Goal: Information Seeking & Learning: Learn about a topic

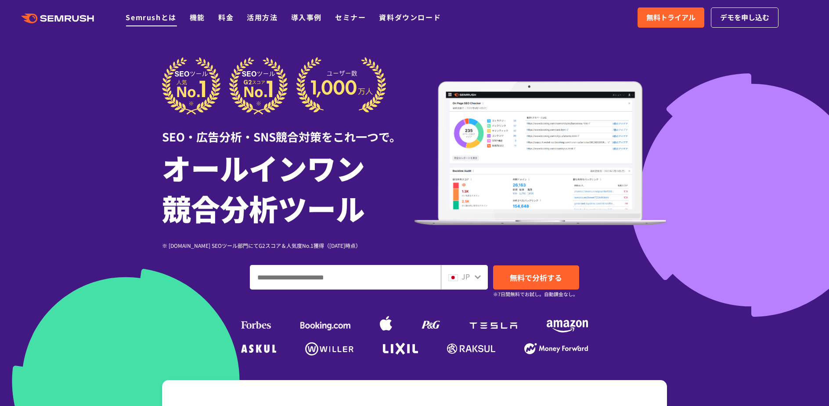
click at [135, 17] on link "Semrushとは" at bounding box center [151, 17] width 51 height 11
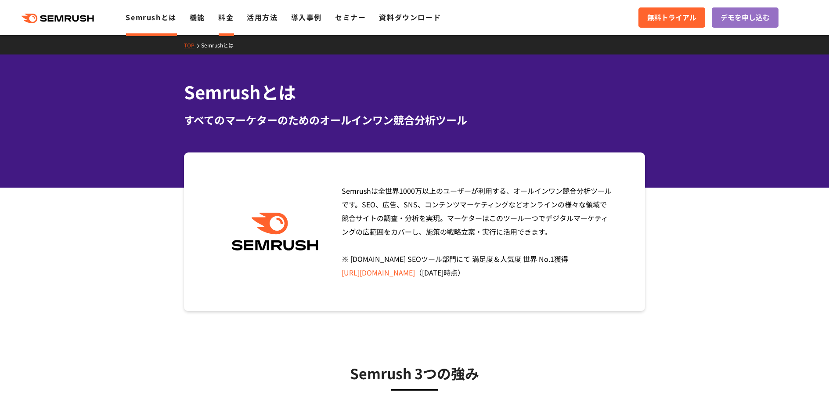
click at [220, 19] on link "料金" at bounding box center [225, 17] width 15 height 11
click at [148, 18] on link "Semrushとは" at bounding box center [151, 17] width 51 height 11
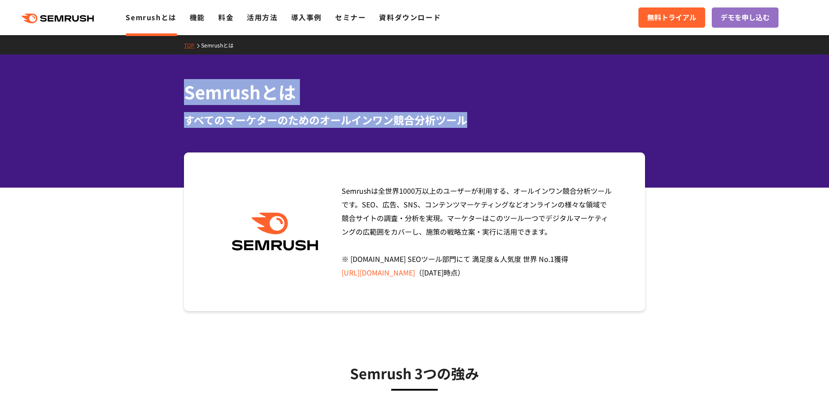
drag, startPoint x: 156, startPoint y: 78, endPoint x: 491, endPoint y: 116, distance: 337.3
click at [491, 116] on div "Semrushとは すべてのマーケターのためのオールインワン競合分析ツール" at bounding box center [414, 120] width 829 height 133
click at [493, 119] on div "すべてのマーケターのためのオールインワン競合分析ツール" at bounding box center [414, 120] width 461 height 16
click at [524, 135] on div "Semrushとは すべてのマーケターのためのオールインワン競合分析ツール" at bounding box center [414, 120] width 829 height 133
drag, startPoint x: 521, startPoint y: 135, endPoint x: 185, endPoint y: 94, distance: 338.5
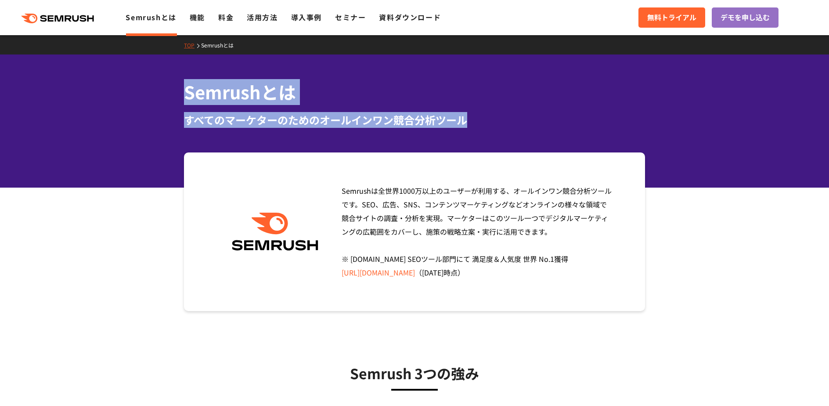
click at [185, 94] on div "Semrushとは すべてのマーケターのためのオールインワン競合分析ツール" at bounding box center [414, 120] width 829 height 133
click at [196, 19] on link "機能" at bounding box center [197, 17] width 15 height 11
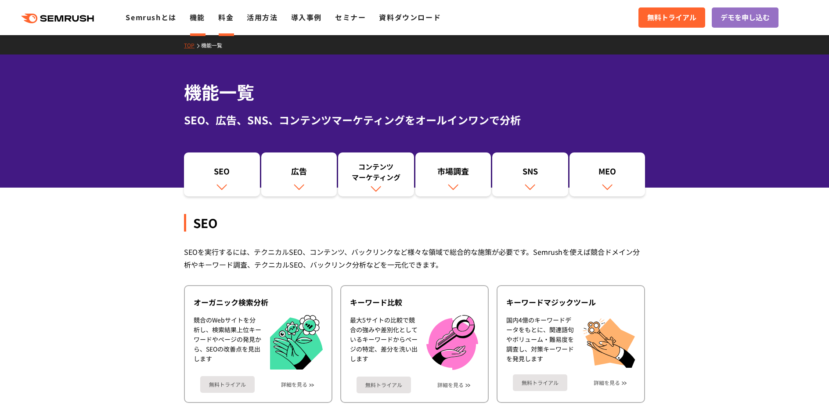
click at [226, 21] on link "料金" at bounding box center [225, 17] width 15 height 11
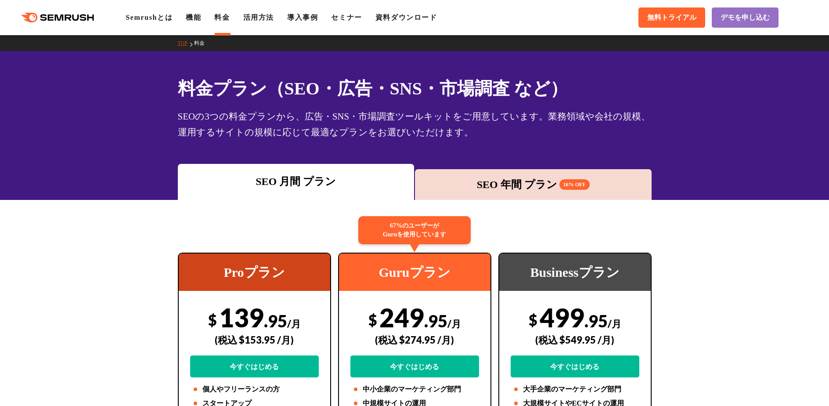
scroll to position [44, 0]
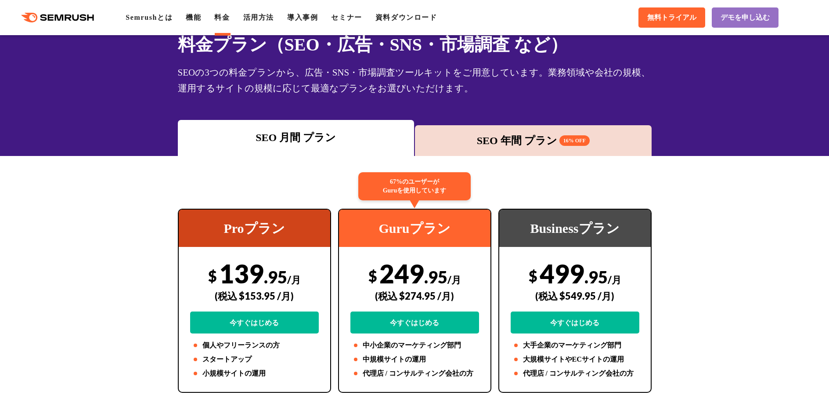
click at [512, 139] on div "SEO 年間 プラン 16% OFF" at bounding box center [533, 141] width 228 height 16
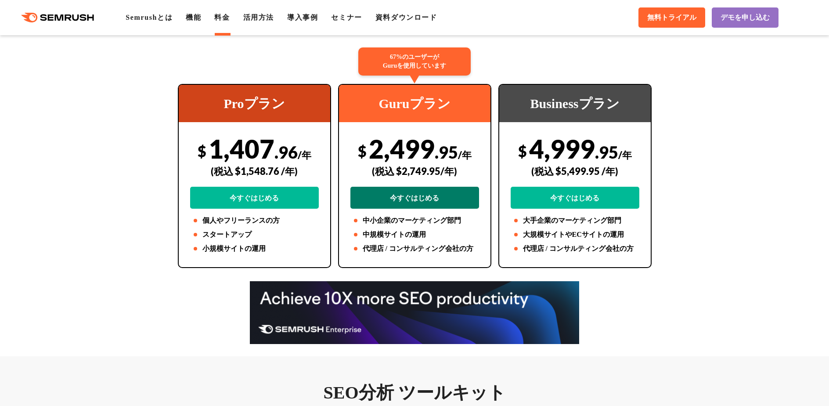
scroll to position [176, 0]
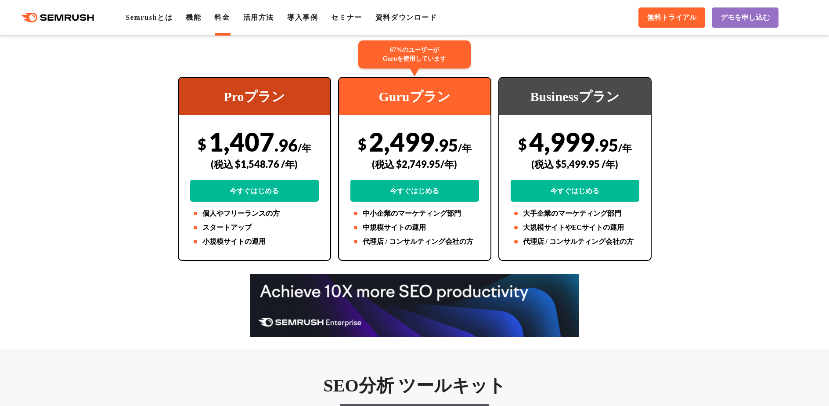
click at [423, 140] on div "$ 2,499 .95 /年 (税込 $2,749.95/年) 今すぐはじめる" at bounding box center [414, 164] width 129 height 76
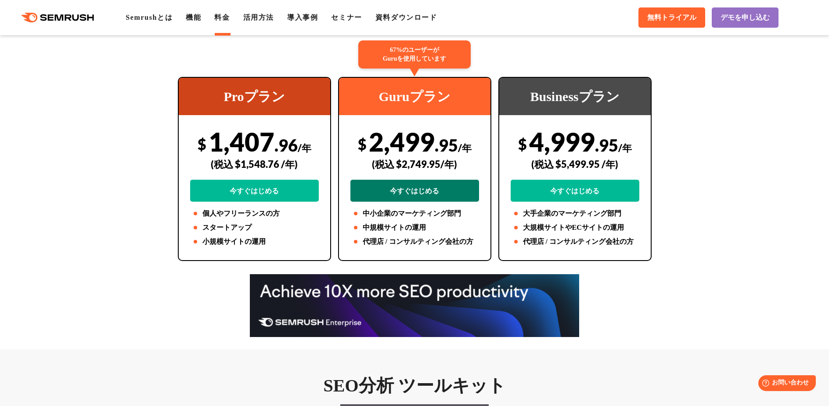
click at [433, 190] on link "今すぐはじめる" at bounding box center [414, 191] width 129 height 22
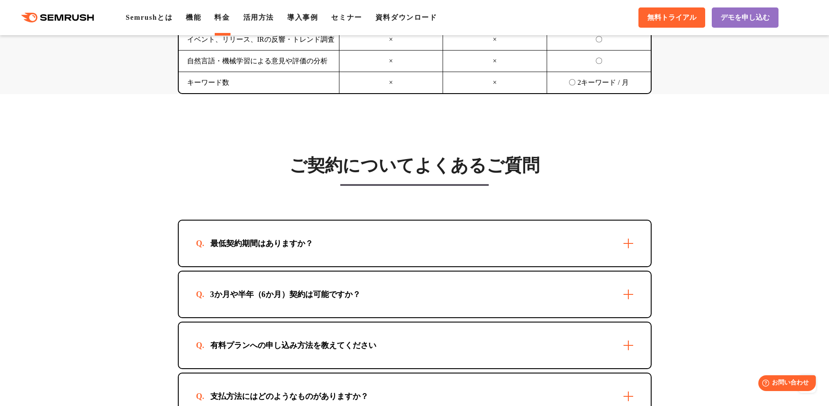
scroll to position [2503, 0]
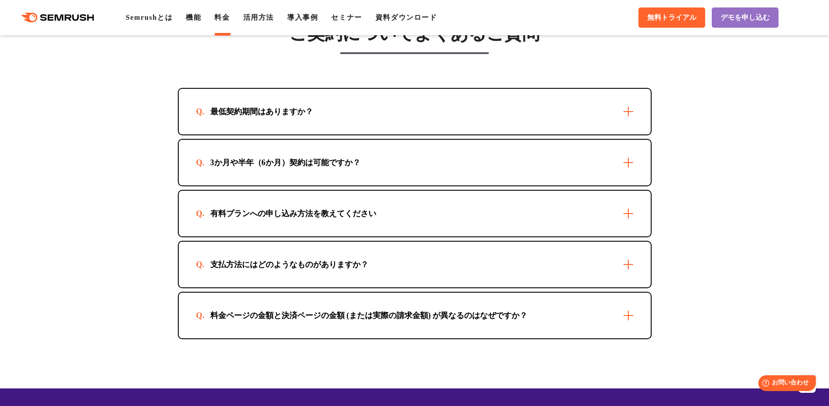
click at [635, 118] on div "最低契約期間はありますか？" at bounding box center [415, 112] width 472 height 46
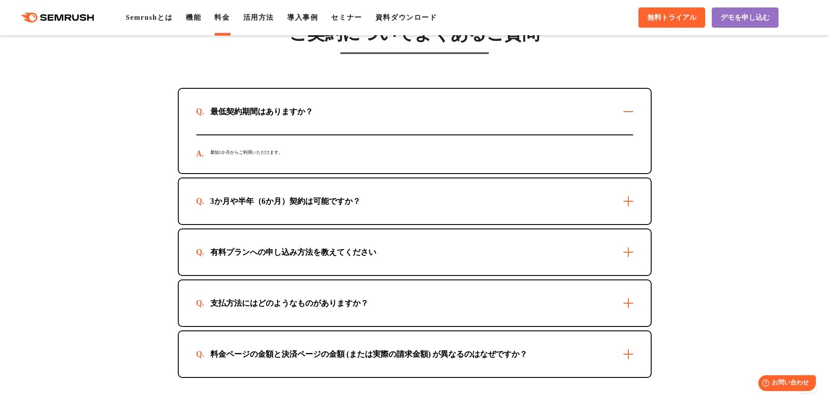
click at [686, 166] on section "ご契約についてよくあるご質問 最低契約期間はありますか？ 最短1か月からご利用いただけます。 3か月や半年（6か月）契約は可能ですか？ 可能です。お申込方法に…" at bounding box center [414, 194] width 829 height 465
click at [634, 206] on div "3か月や半年（6か月）契約は可能ですか？" at bounding box center [415, 201] width 472 height 46
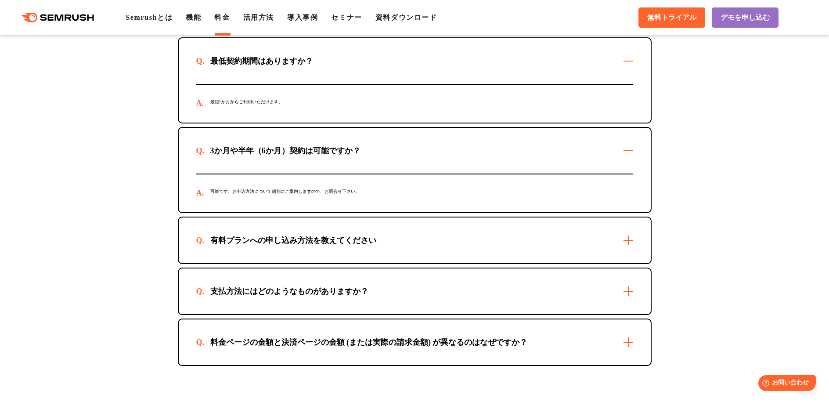
scroll to position [2591, 0]
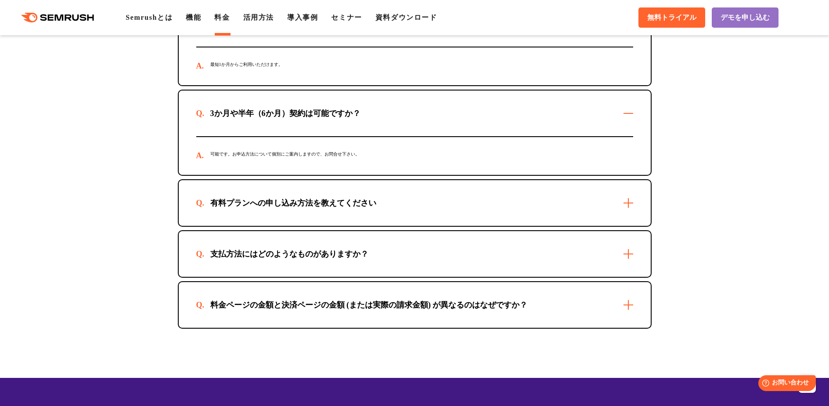
click at [422, 206] on div "有料プランへの申し込み方法を教えてください" at bounding box center [415, 203] width 472 height 46
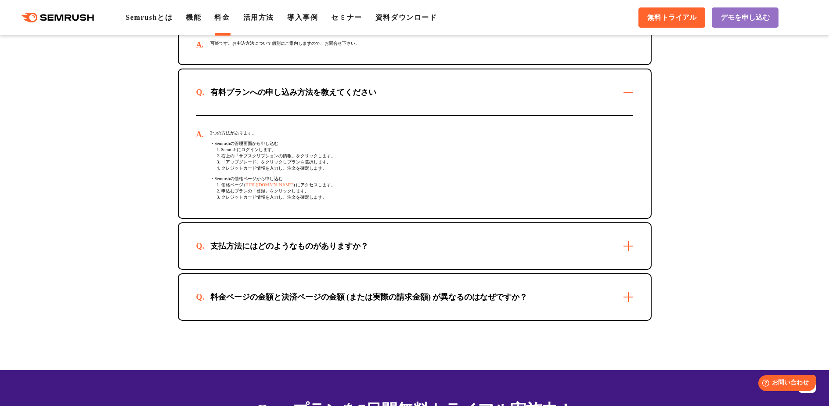
scroll to position [2723, 0]
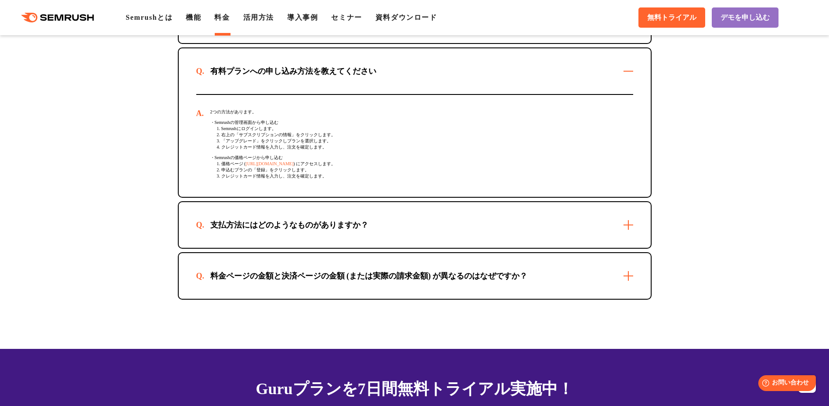
click at [388, 242] on div "支払方法にはどのようなものがありますか？" at bounding box center [415, 225] width 472 height 46
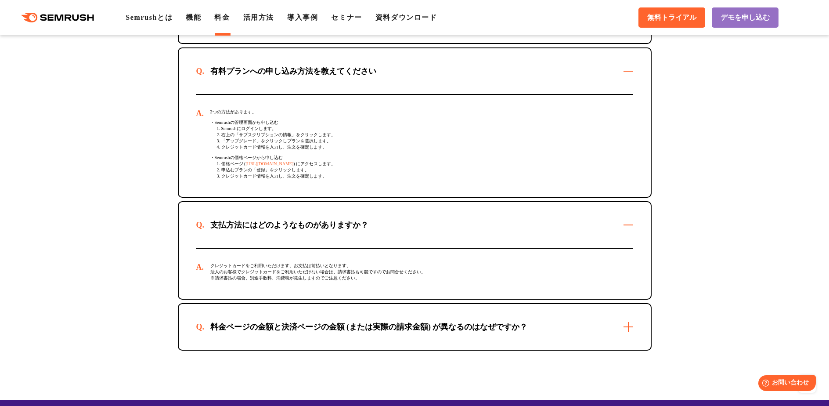
click at [377, 330] on div "料金ページの金額と決済ページの金額 (または実際の請求金額) が異なるのはなぜですか？" at bounding box center [369, 326] width 346 height 11
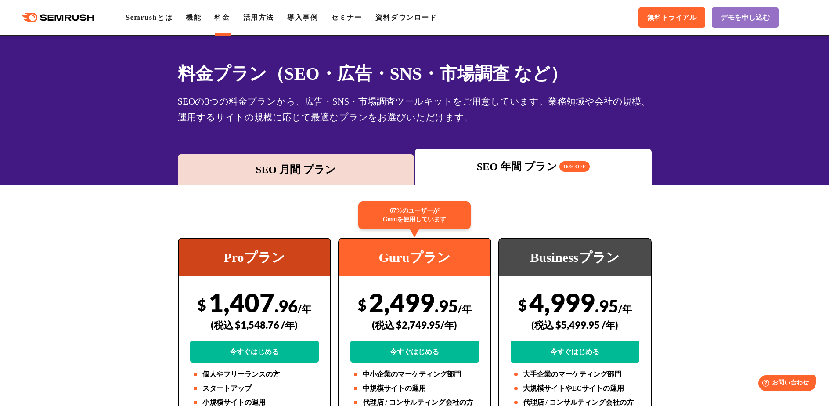
scroll to position [0, 0]
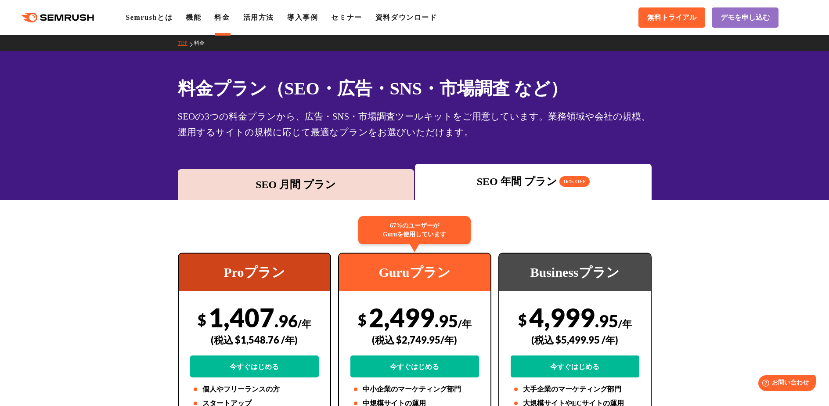
click at [157, 23] on div ".cls {fill: #FF642D;} .cls {fill: #FF642D;} Semrushとは 機能 料金 活用方法 導入事例 セミナー 資料ダウ…" at bounding box center [414, 17] width 829 height 26
click at [157, 21] on link "Semrushとは" at bounding box center [149, 17] width 47 height 7
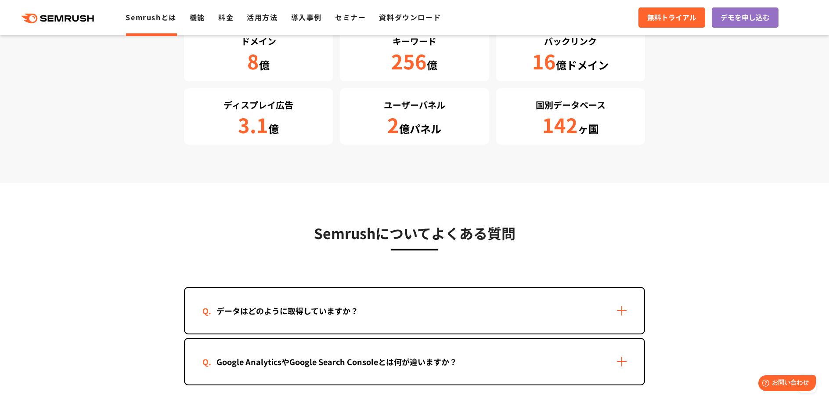
scroll to position [1713, 0]
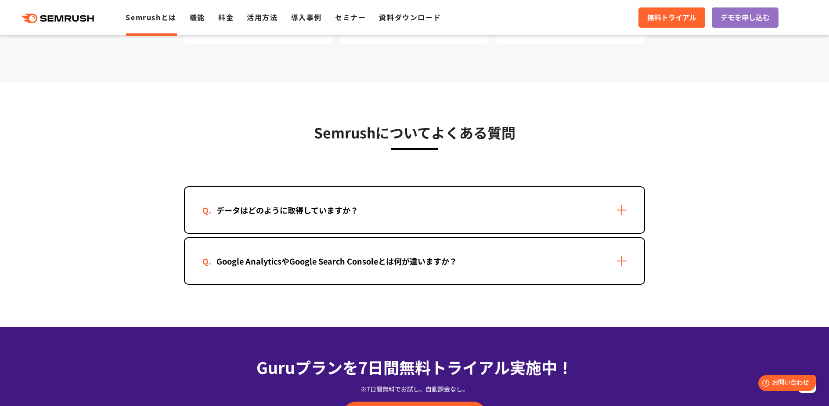
click at [617, 215] on div "データはどのように取得していますか？" at bounding box center [414, 210] width 459 height 46
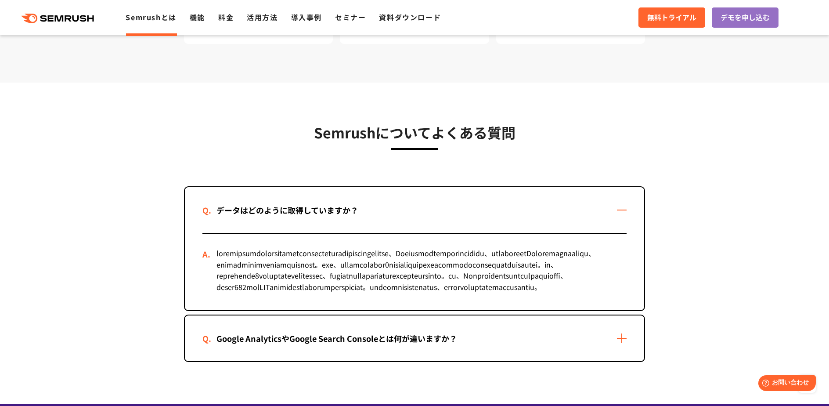
click at [563, 153] on div "Semrushについてよくある質問 データはどのように取得していますか？ Google AnalyticsやGoogle Search Consoleとは何が…" at bounding box center [414, 241] width 461 height 241
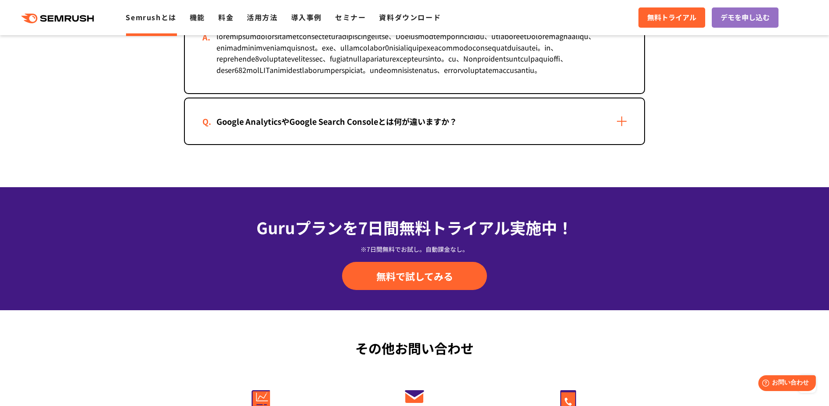
scroll to position [1932, 0]
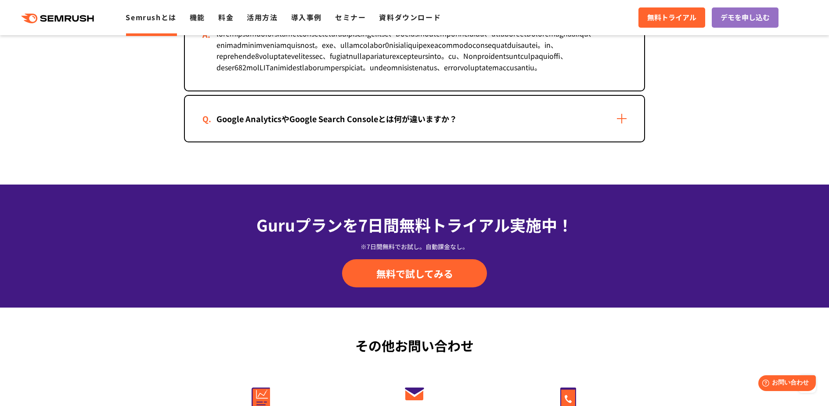
click at [618, 141] on div "Google AnalyticsやGoogle Search Consoleとは何が違いますか？" at bounding box center [414, 119] width 459 height 46
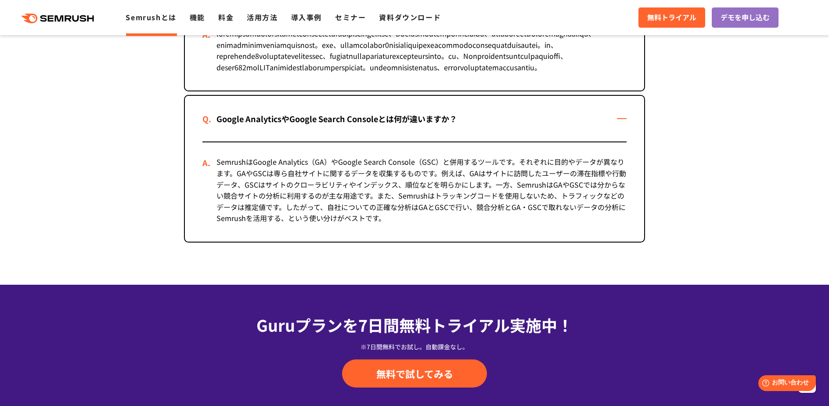
click at [462, 189] on div "SemrushはGoogle Analytics（GA）やGoogle Search Console（GSC）と併用するツールです。それぞれに目的やデータが異…" at bounding box center [414, 191] width 424 height 99
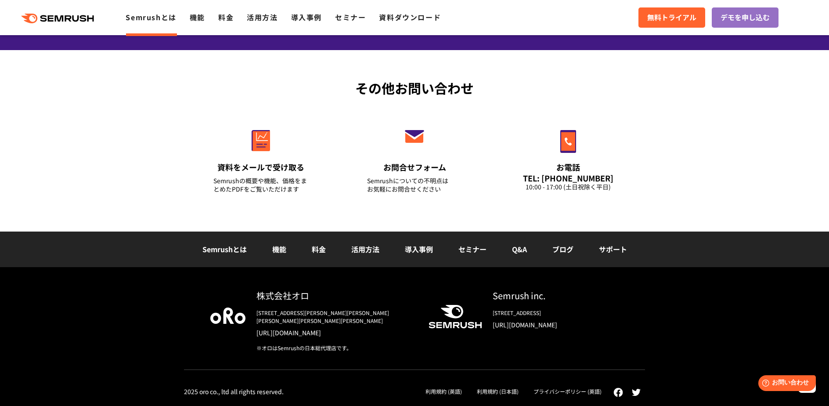
scroll to position [2316, 0]
click at [524, 266] on div "Semrushとは 機能 料金 活用方法 導入事例 セミナー Q&A ブログ サポート" at bounding box center [414, 249] width 829 height 36
click at [521, 254] on link "Q&A" at bounding box center [519, 249] width 15 height 11
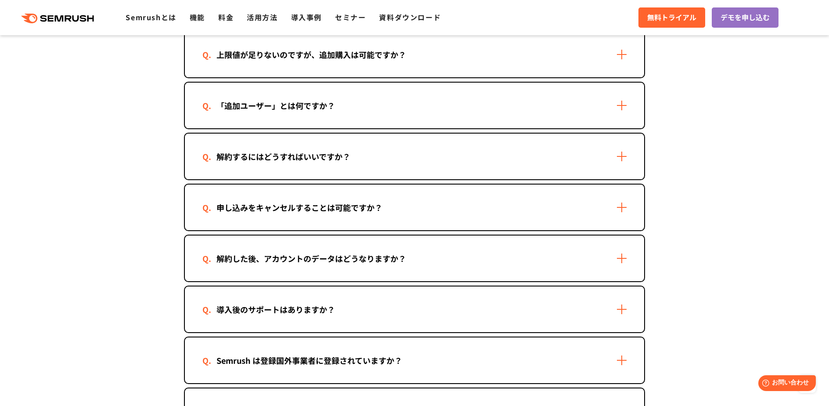
scroll to position [747, 0]
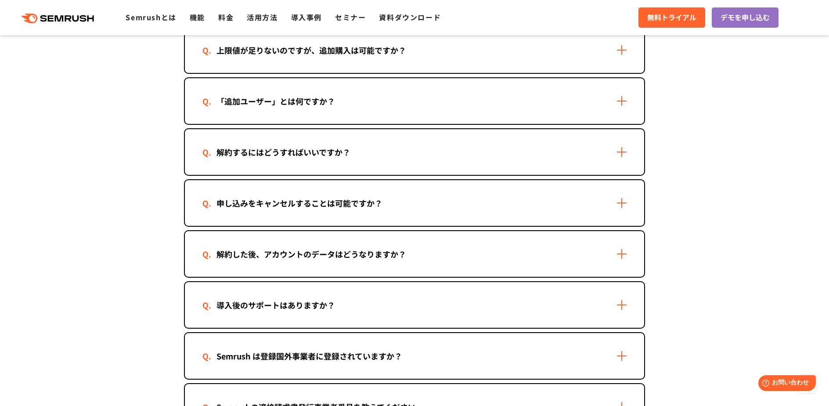
click at [626, 162] on div "解約するにはどうすればいいですか？" at bounding box center [414, 152] width 459 height 46
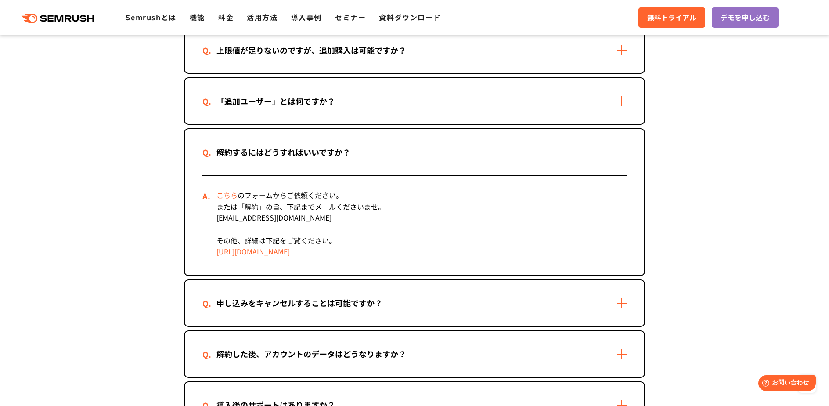
click at [451, 216] on div "こちら のフォームからご依頼ください。 または「解約」の旨、下記までメールくださいませ。 [EMAIL_ADDRESS][DOMAIN_NAME] その他、詳…" at bounding box center [414, 225] width 424 height 99
click at [290, 251] on link "[URL][DOMAIN_NAME]" at bounding box center [253, 251] width 73 height 11
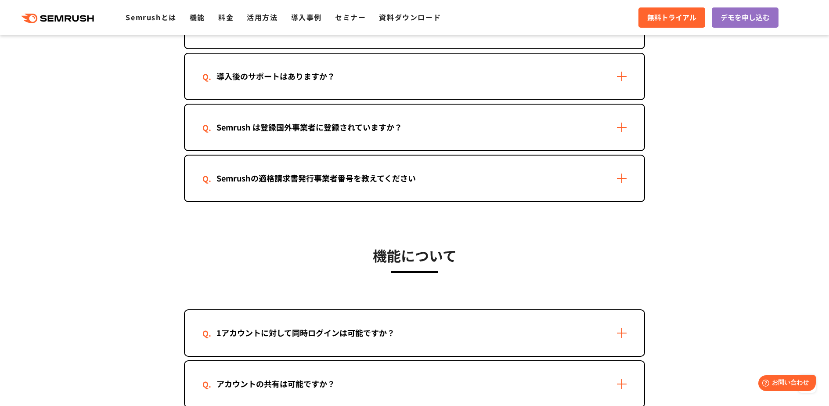
scroll to position [1098, 0]
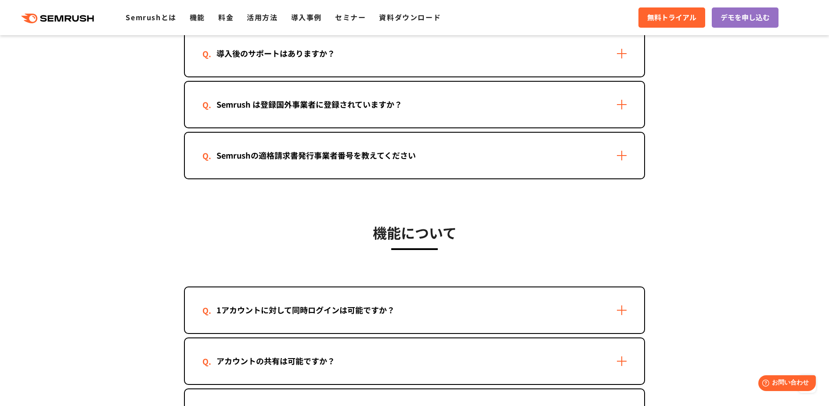
click at [495, 117] on div "Semrush は登録国外事業者に登録されていますか？" at bounding box center [414, 105] width 459 height 46
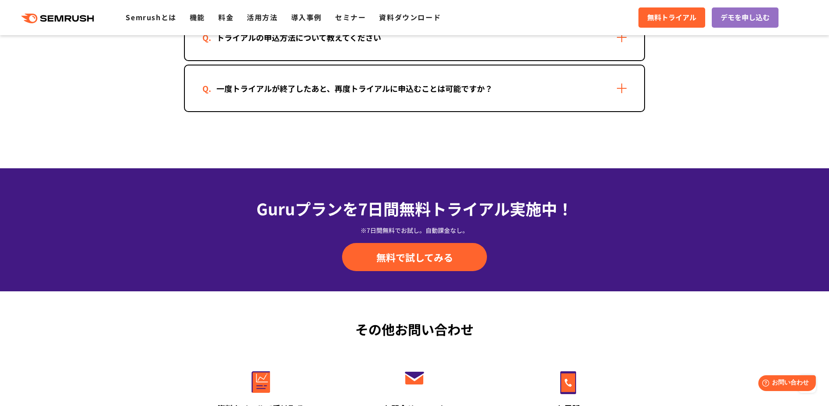
scroll to position [1845, 0]
